Goal: Task Accomplishment & Management: Use online tool/utility

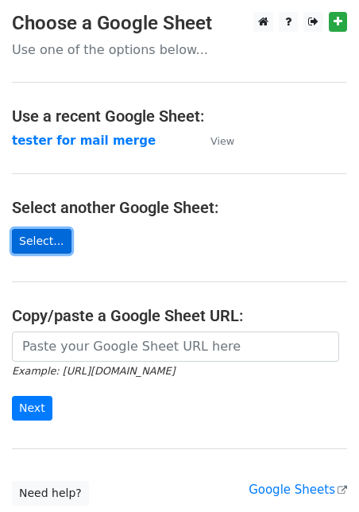
click at [49, 250] on link "Select..." at bounding box center [42, 241] width 60 height 25
click at [52, 241] on link "Select..." at bounding box center [42, 241] width 60 height 25
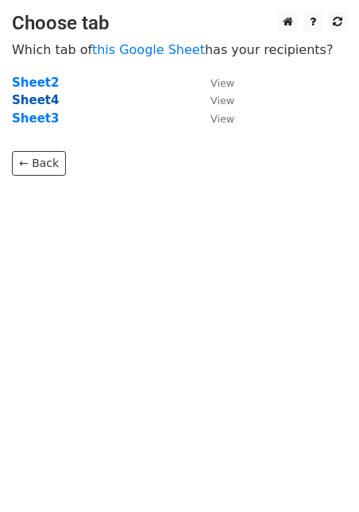
click at [45, 99] on strong "Sheet4" at bounding box center [35, 100] width 47 height 14
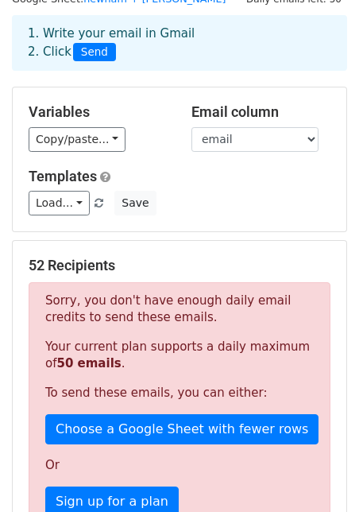
scroll to position [61, 0]
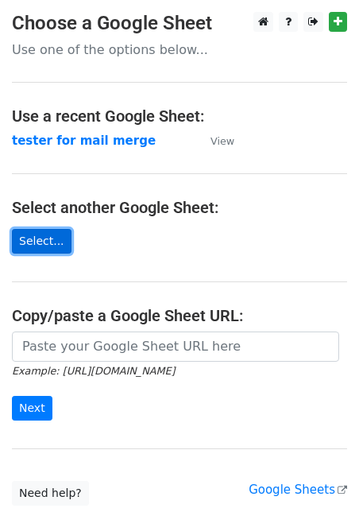
click at [26, 246] on link "Select..." at bounding box center [42, 241] width 60 height 25
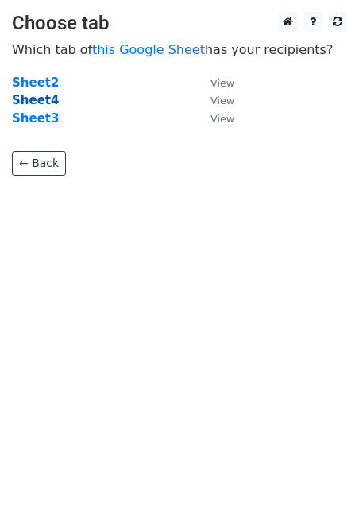
click at [49, 100] on strong "Sheet4" at bounding box center [35, 100] width 47 height 14
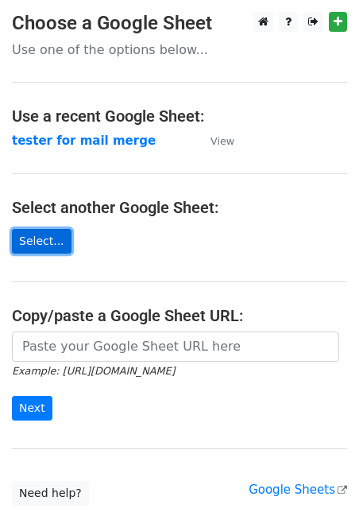
click at [60, 243] on link "Select..." at bounding box center [42, 241] width 60 height 25
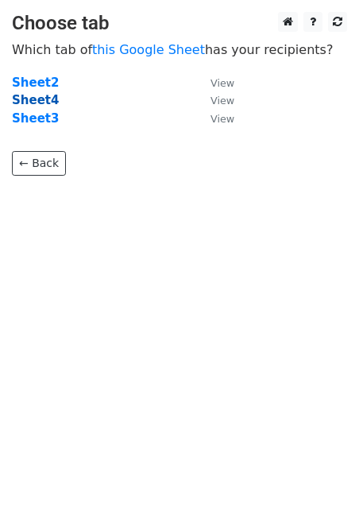
click at [43, 97] on strong "Sheet4" at bounding box center [35, 100] width 47 height 14
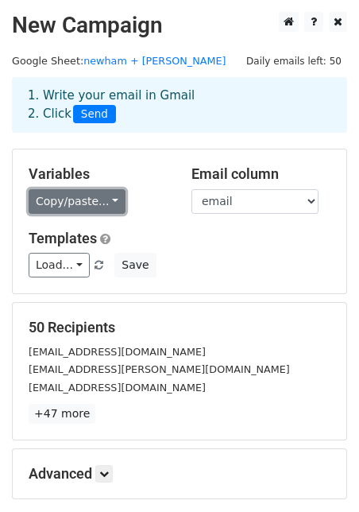
click at [98, 206] on link "Copy/paste..." at bounding box center [77, 201] width 97 height 25
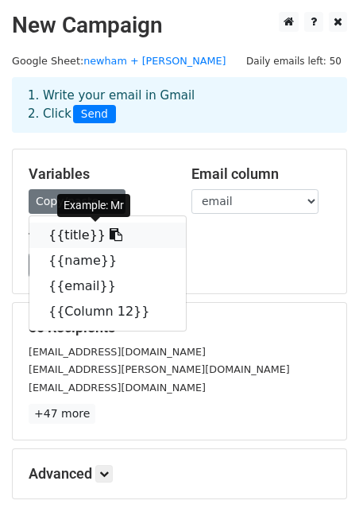
click at [110, 235] on icon at bounding box center [116, 234] width 13 height 13
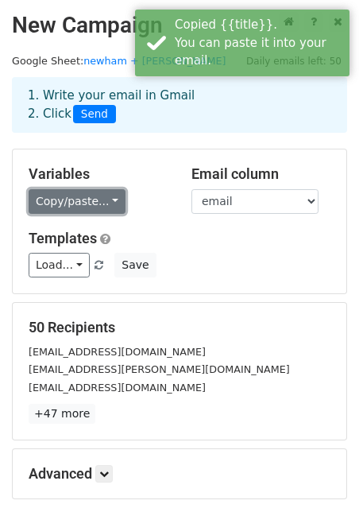
click at [88, 201] on link "Copy/paste..." at bounding box center [77, 201] width 97 height 25
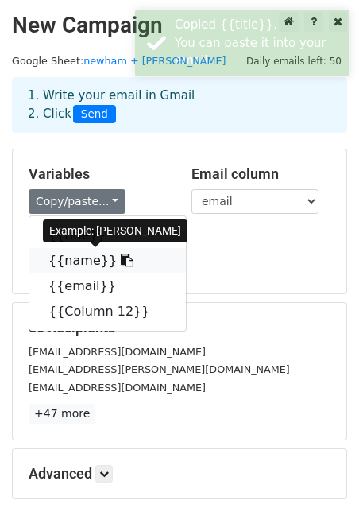
click at [121, 263] on icon at bounding box center [127, 260] width 13 height 13
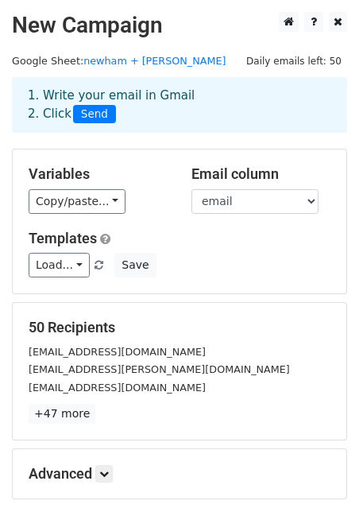
click at [216, 265] on div "Load... No templates saved Save" at bounding box center [180, 265] width 326 height 25
